Goal: Browse casually: Explore the website without a specific task or goal

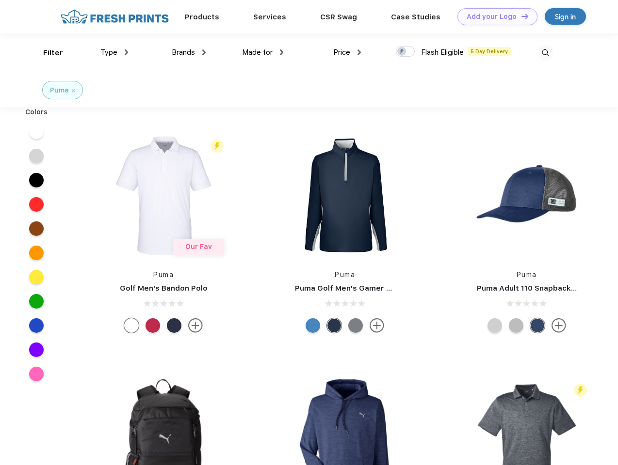
click at [494, 16] on link "Add your Logo Design Tool" at bounding box center [497, 16] width 80 height 17
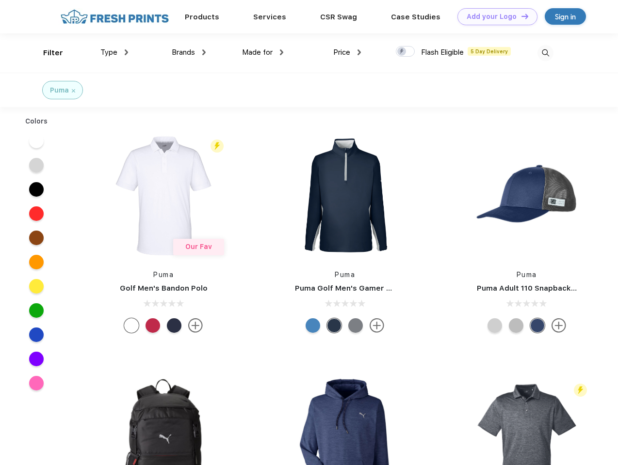
click at [0, 0] on div "Design Tool" at bounding box center [0, 0] width 0 height 0
click at [520, 16] on link "Add your Logo Design Tool" at bounding box center [497, 16] width 80 height 17
click at [47, 53] on div "Filter" at bounding box center [53, 53] width 20 height 11
click at [114, 52] on span "Type" at bounding box center [108, 52] width 17 height 9
click at [189, 52] on span "Brands" at bounding box center [183, 52] width 23 height 9
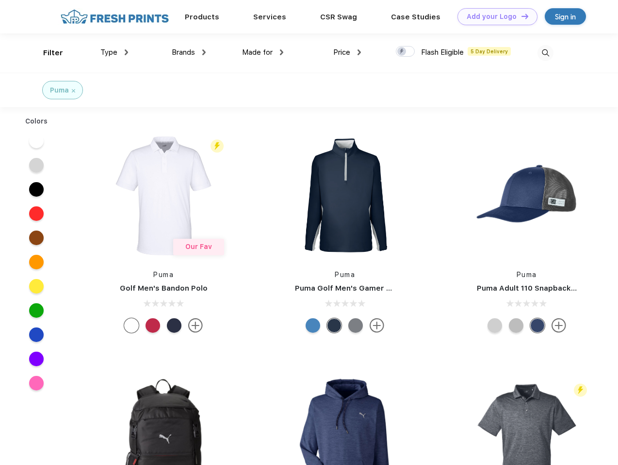
click at [263, 52] on span "Made for" at bounding box center [257, 52] width 31 height 9
click at [347, 52] on span "Price" at bounding box center [341, 52] width 17 height 9
click at [405, 52] on div at bounding box center [405, 51] width 19 height 11
click at [402, 52] on input "checkbox" at bounding box center [399, 49] width 6 height 6
click at [545, 53] on img at bounding box center [545, 53] width 16 height 16
